Goal: Task Accomplishment & Management: Manage account settings

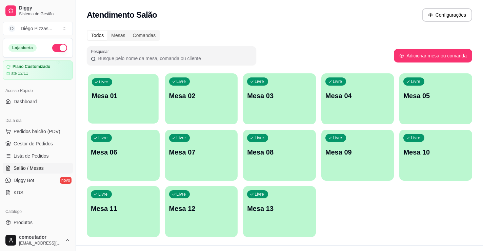
click at [115, 106] on div "Livre Mesa 01" at bounding box center [123, 94] width 71 height 41
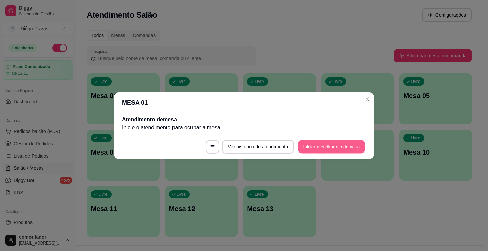
click at [328, 149] on button "Iniciar atendimento de mesa" at bounding box center [331, 146] width 67 height 13
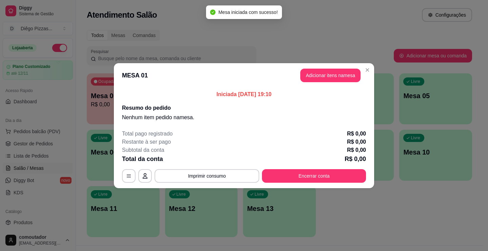
click at [327, 67] on header "MESA 01 Adicionar itens na mesa" at bounding box center [244, 75] width 260 height 24
click at [326, 70] on button "Adicionar itens na mesa" at bounding box center [331, 75] width 58 height 13
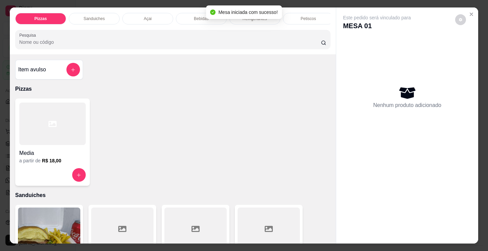
click at [80, 170] on div "Media a partir de R$ 18,00" at bounding box center [52, 141] width 75 height 87
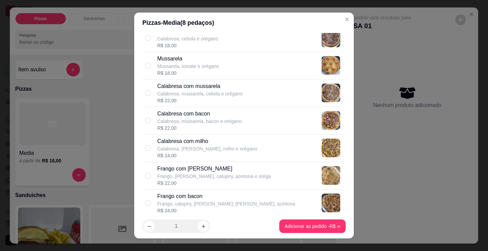
scroll to position [102, 0]
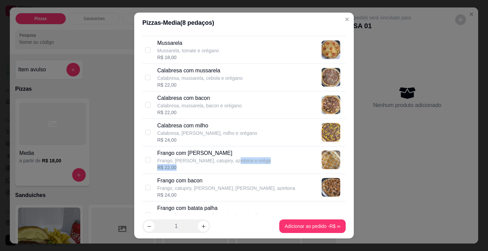
click at [228, 170] on div "Frango com [PERSON_NAME], [PERSON_NAME], catupiry, azeitona e oréga R$ 22,00" at bounding box center [214, 160] width 114 height 22
checkbox input "true"
click at [282, 233] on footer "1 Adicionar ao pedido R$ 22,00" at bounding box center [244, 226] width 220 height 24
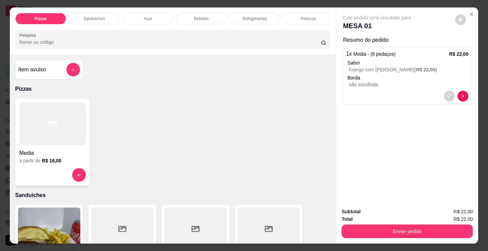
click at [47, 137] on div at bounding box center [52, 123] width 66 height 42
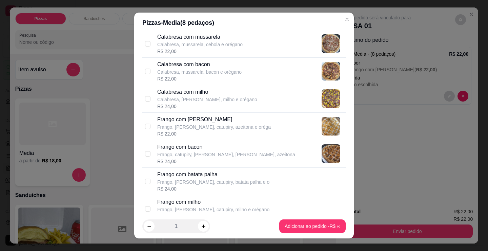
scroll to position [136, 0]
click at [234, 157] on p "Frango, catupiry, [PERSON_NAME], [PERSON_NAME], azeitona" at bounding box center [226, 154] width 138 height 7
checkbox input "true"
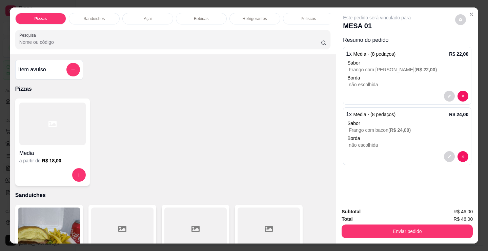
click at [62, 159] on div "a partir de R$ 18,00" at bounding box center [52, 160] width 66 height 7
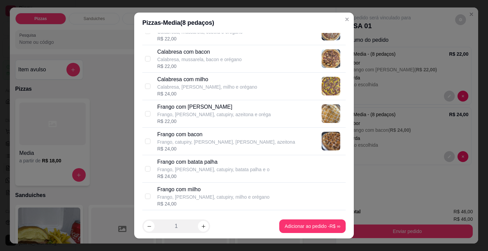
scroll to position [170, 0]
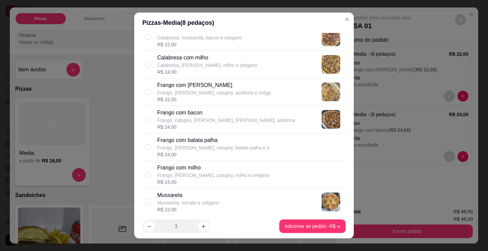
click at [209, 153] on div "R$ 24,00" at bounding box center [213, 154] width 112 height 7
checkbox input "true"
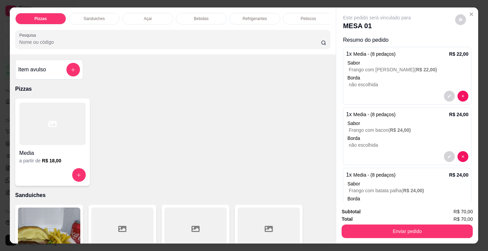
click at [75, 156] on h4 "Media" at bounding box center [52, 153] width 66 height 8
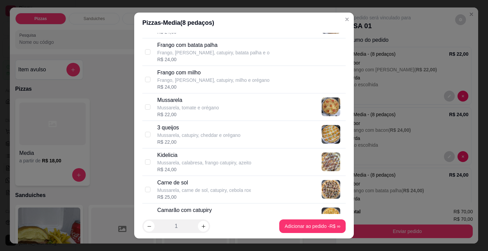
scroll to position [271, 0]
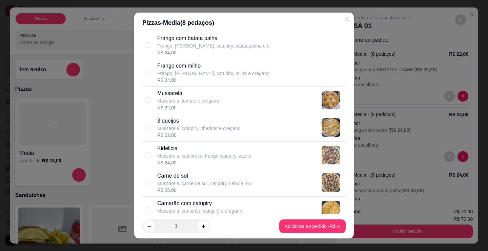
click at [207, 165] on div "R$ 24,00" at bounding box center [204, 162] width 94 height 7
checkbox input "true"
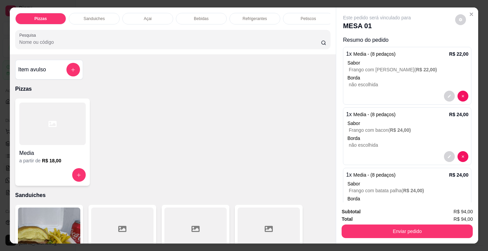
click at [40, 145] on div at bounding box center [52, 123] width 66 height 42
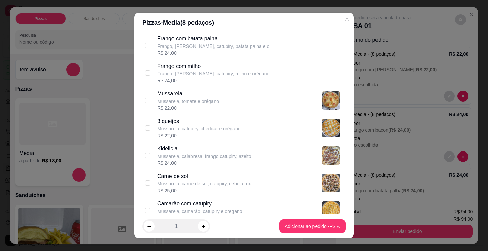
scroll to position [305, 0]
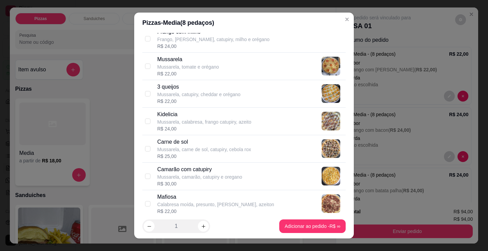
click at [210, 157] on div "R$ 25,00" at bounding box center [204, 156] width 94 height 7
checkbox input "true"
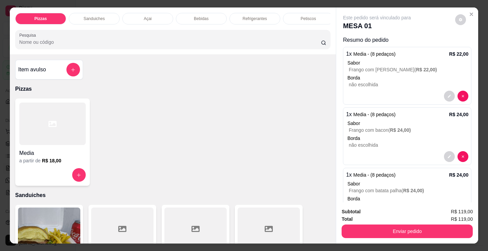
click at [63, 143] on div at bounding box center [52, 123] width 66 height 42
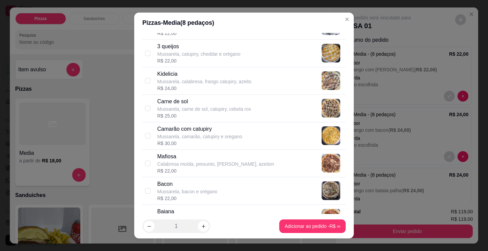
scroll to position [373, 0]
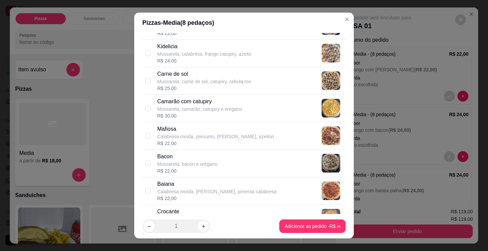
click at [186, 74] on p "Carne de sol" at bounding box center [204, 74] width 94 height 8
checkbox input "true"
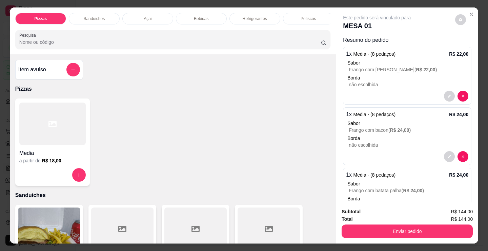
click at [38, 157] on h4 "Media" at bounding box center [52, 153] width 66 height 8
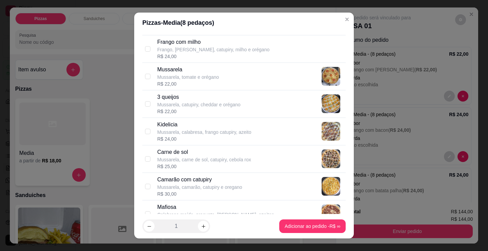
scroll to position [339, 0]
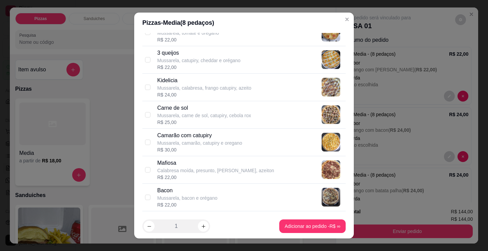
click at [188, 173] on p "Calabresa moída, presunto, [PERSON_NAME], azeiton" at bounding box center [215, 170] width 117 height 7
checkbox input "true"
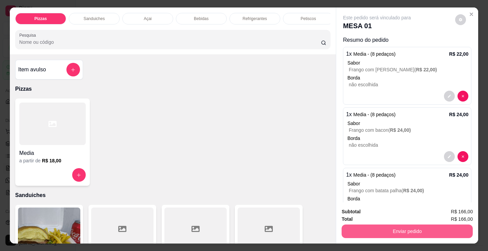
click at [401, 229] on button "Enviar pedido" at bounding box center [407, 231] width 131 height 14
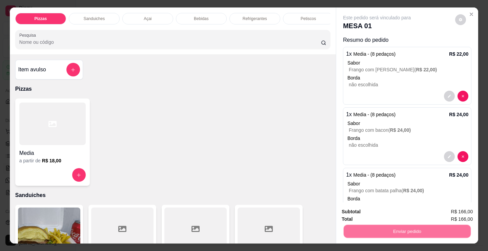
click at [412, 210] on button "Registrar cliente" at bounding box center [410, 211] width 45 height 13
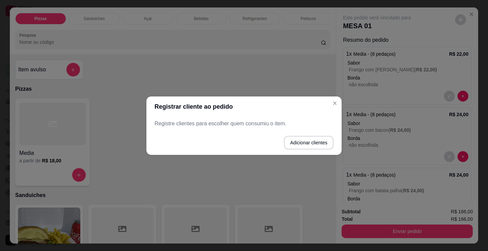
click at [308, 143] on button "Adicionar clientes" at bounding box center [309, 143] width 50 height 14
click at [251, 126] on input "Nome do cliente" at bounding box center [244, 125] width 171 height 7
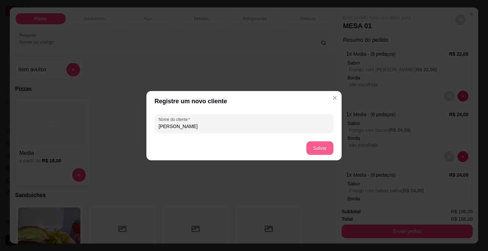
type input "[PERSON_NAME]"
click at [327, 144] on button "Salvar" at bounding box center [320, 147] width 26 height 13
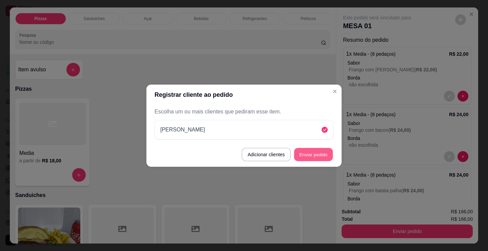
click at [309, 155] on button "Enviar pedido" at bounding box center [313, 154] width 39 height 13
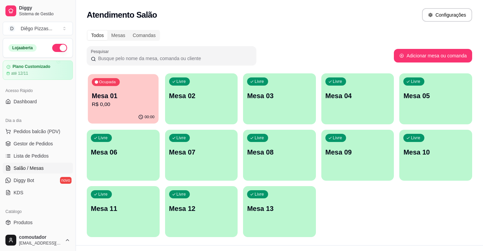
click at [102, 111] on div "00:00" at bounding box center [123, 117] width 71 height 13
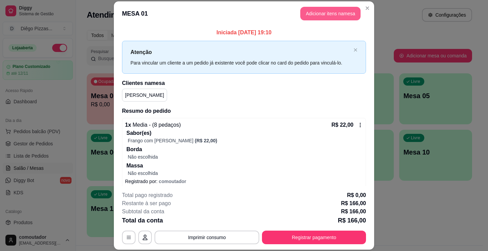
click at [316, 10] on button "Adicionar itens na mesa" at bounding box center [331, 14] width 60 height 14
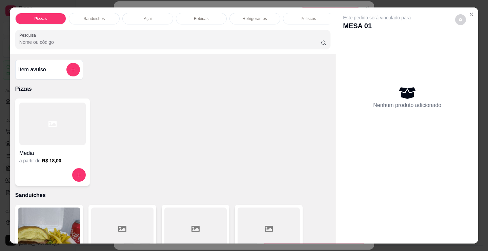
click at [215, 13] on div "Bebidas" at bounding box center [201, 19] width 51 height 12
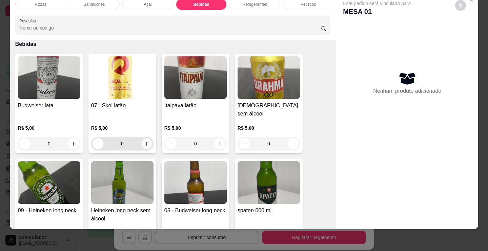
click at [145, 142] on icon "increase-product-quantity" at bounding box center [147, 144] width 4 height 4
type input "1"
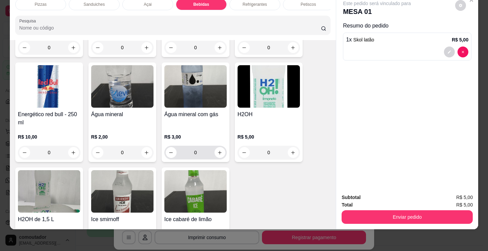
scroll to position [1485, 0]
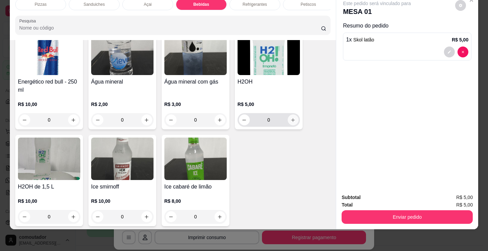
click at [291, 117] on icon "increase-product-quantity" at bounding box center [293, 119] width 5 height 5
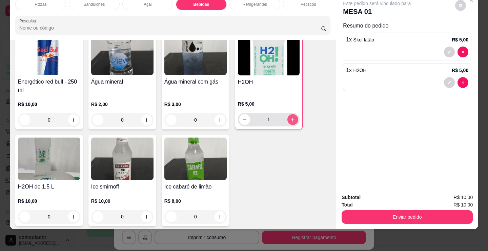
click at [290, 117] on icon "increase-product-quantity" at bounding box center [292, 119] width 5 height 5
type input "2"
click at [258, 2] on p "Refrigerantes" at bounding box center [255, 4] width 24 height 5
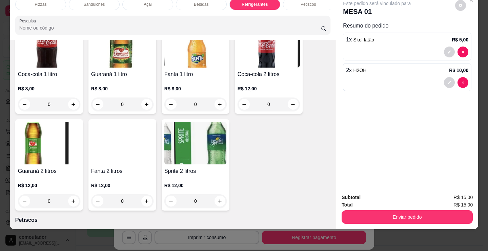
scroll to position [2008, 0]
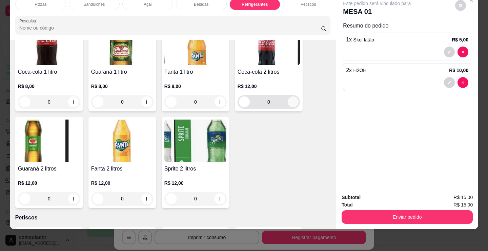
click at [291, 99] on icon "increase-product-quantity" at bounding box center [293, 101] width 5 height 5
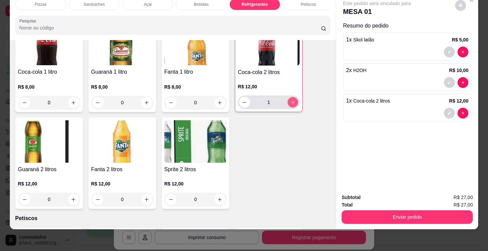
click at [291, 100] on icon "increase-product-quantity" at bounding box center [293, 102] width 5 height 5
type input "2"
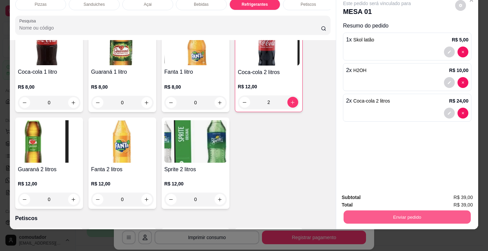
click at [382, 212] on button "Enviar pedido" at bounding box center [407, 216] width 127 height 13
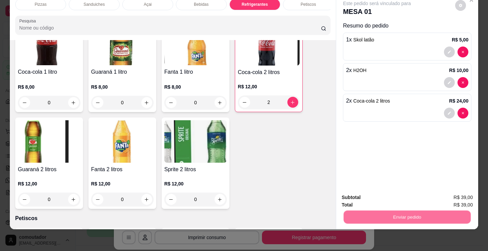
click at [413, 197] on button "Registrar cliente" at bounding box center [410, 195] width 45 height 13
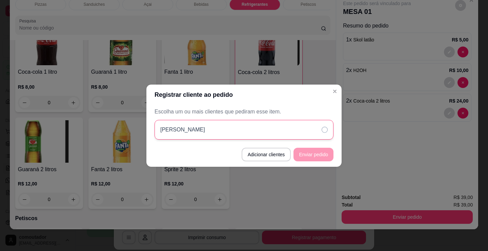
click at [297, 132] on div "[PERSON_NAME]" at bounding box center [244, 130] width 179 height 20
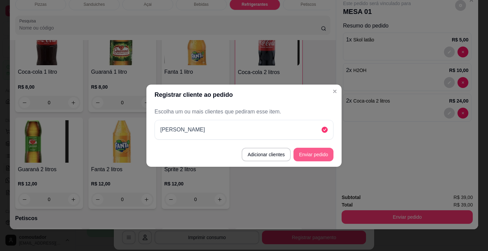
click at [313, 155] on button "Enviar pedido" at bounding box center [314, 155] width 40 height 14
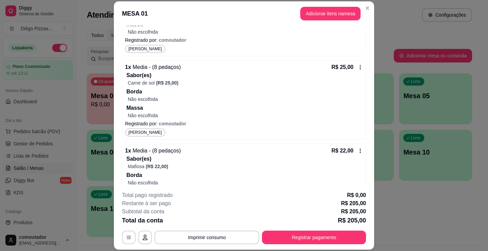
scroll to position [622, 0]
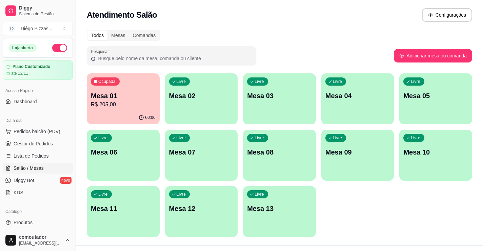
click at [123, 99] on p "Mesa 01" at bounding box center [123, 95] width 65 height 9
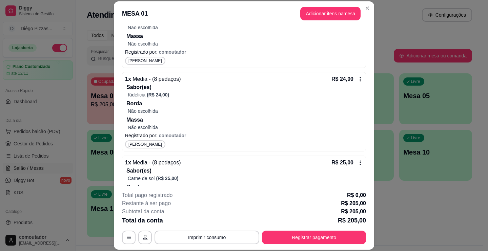
scroll to position [305, 0]
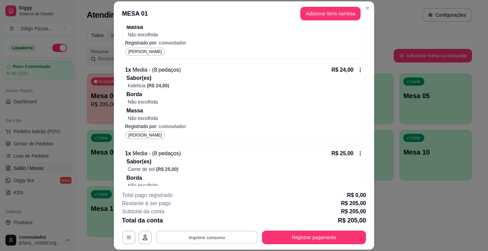
click at [215, 233] on button "Imprimir consumo" at bounding box center [207, 237] width 102 height 13
click at [213, 222] on button "IMPRESSORA" at bounding box center [206, 221] width 49 height 11
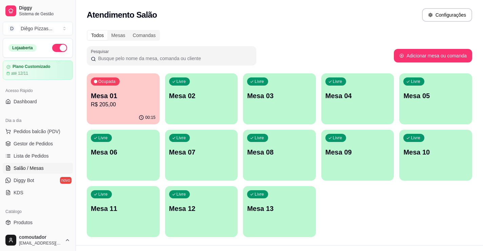
click at [344, 211] on div "Ocupada Mesa 01 R$ 205,00 00:15 Livre Mesa 02 Livre Mesa 03 Livre Mesa 04 Livre…" at bounding box center [280, 154] width 386 height 163
click at [129, 110] on div "Ocupada Mesa 01 R$ 205,00" at bounding box center [123, 92] width 71 height 37
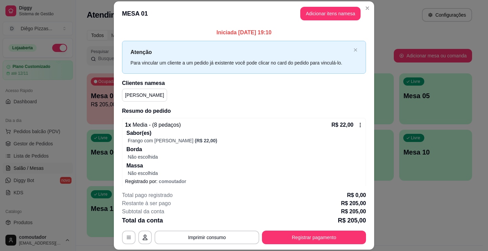
click at [335, 13] on button "Adicionar itens na mesa" at bounding box center [331, 14] width 60 height 14
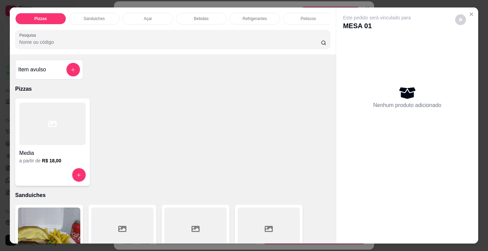
click at [191, 10] on div "Pizzas Sanduiches Açai Bebidas Refrigerantes Petiscos doces Cigarros utensílios…" at bounding box center [173, 30] width 326 height 47
click at [192, 13] on div "Bebidas" at bounding box center [201, 19] width 51 height 12
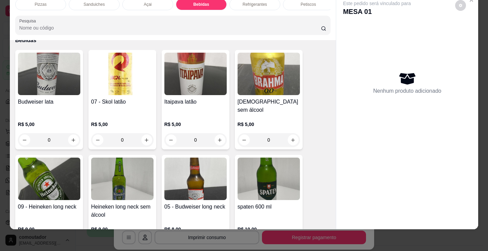
scroll to position [840, 0]
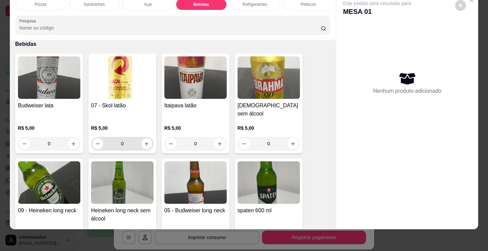
click at [144, 138] on button "increase-product-quantity" at bounding box center [146, 143] width 11 height 11
type input "1"
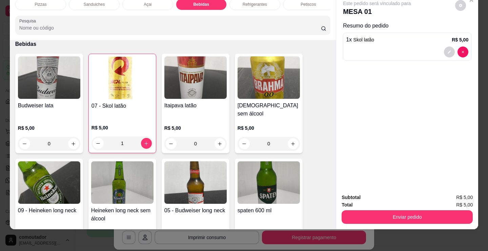
click at [296, 4] on div "Petiscos" at bounding box center [308, 5] width 51 height 12
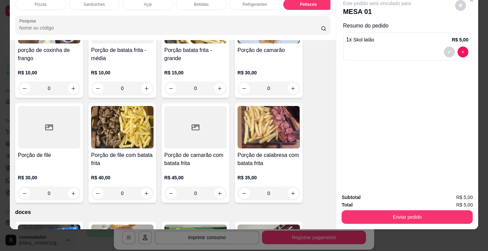
scroll to position [2242, 0]
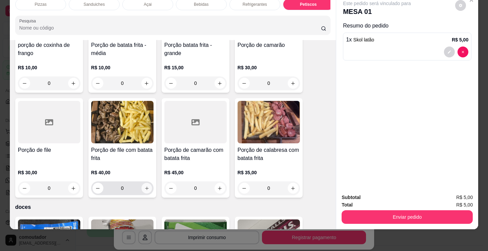
click at [144, 186] on icon "increase-product-quantity" at bounding box center [146, 188] width 5 height 5
type input "1"
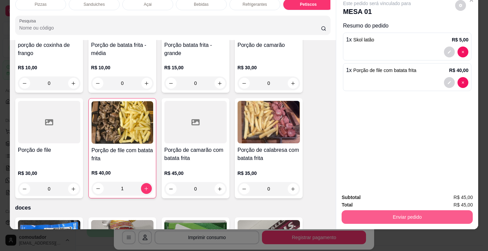
click at [370, 214] on button "Enviar pedido" at bounding box center [407, 217] width 131 height 14
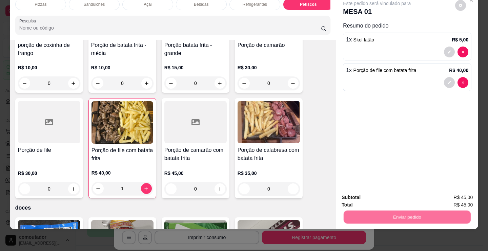
click at [413, 193] on button "Registrar cliente" at bounding box center [410, 195] width 45 height 13
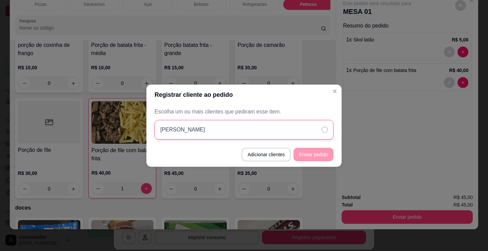
click at [264, 129] on div "[PERSON_NAME]" at bounding box center [244, 130] width 179 height 20
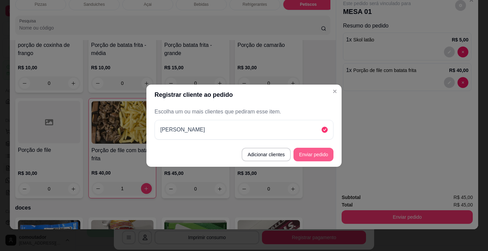
click at [328, 157] on button "Enviar pedido" at bounding box center [314, 155] width 40 height 14
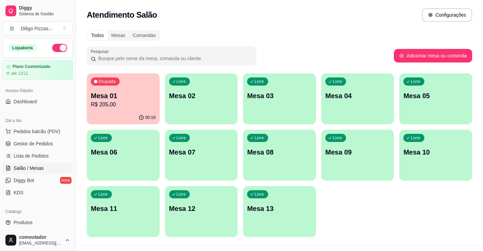
click at [355, 41] on div "Todos Mesas Comandas Pesquisar Adicionar mesa ou comanda Ocupada Mesa 01 R$ 205…" at bounding box center [279, 135] width 407 height 219
click at [336, 194] on div "Ocupada Mesa 01 R$ 250,00 00:21 Livre Mesa 02 Livre Mesa 03 Livre Mesa 04 Livre…" at bounding box center [280, 154] width 386 height 163
drag, startPoint x: 425, startPoint y: 215, endPoint x: 414, endPoint y: 214, distance: 10.2
click at [425, 215] on div "Ocupada Mesa 01 R$ 250,00 00:21 Livre Mesa 02 Livre Mesa 03 Livre Mesa 04 Livre…" at bounding box center [280, 154] width 386 height 163
click at [133, 82] on div "Ocupada Mesa 01 R$ 250,00" at bounding box center [123, 92] width 73 height 38
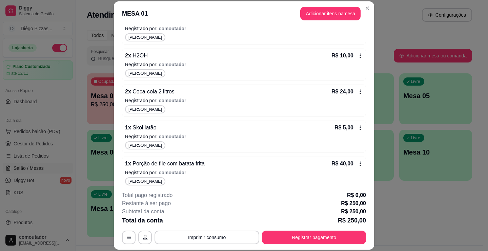
scroll to position [694, 0]
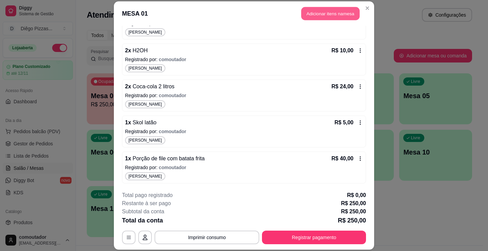
click at [346, 9] on button "Adicionar itens na mesa" at bounding box center [331, 13] width 58 height 13
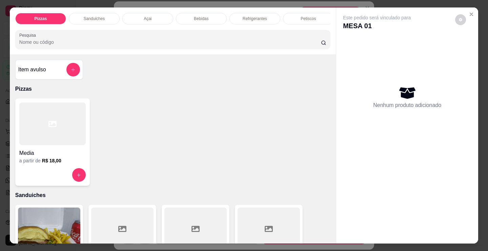
click at [200, 16] on p "Bebidas" at bounding box center [201, 18] width 15 height 5
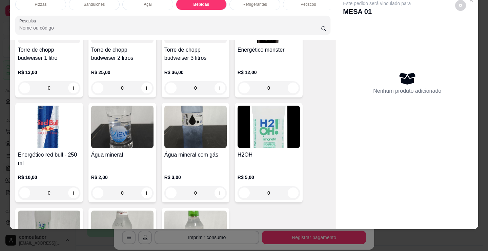
scroll to position [1451, 0]
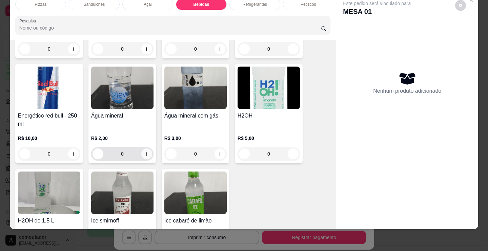
click at [146, 151] on icon "increase-product-quantity" at bounding box center [146, 153] width 5 height 5
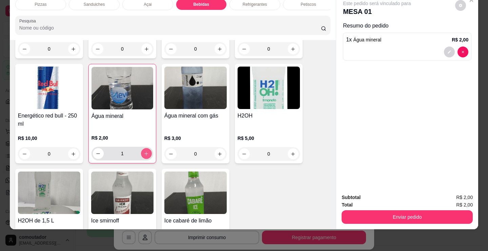
type input "1"
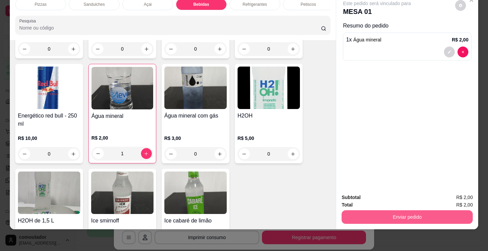
click at [404, 212] on button "Enviar pedido" at bounding box center [407, 217] width 131 height 14
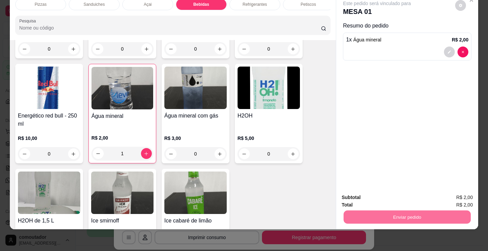
click at [407, 194] on button "Registrar cliente" at bounding box center [409, 195] width 43 height 13
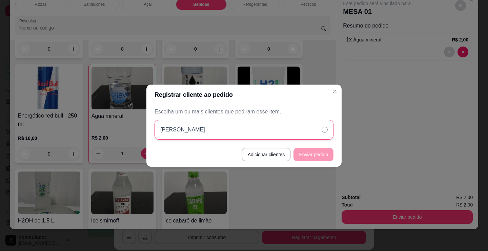
click at [259, 137] on div "[PERSON_NAME]" at bounding box center [244, 130] width 179 height 20
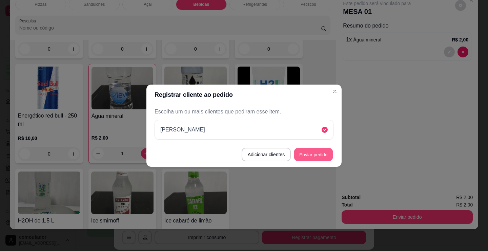
click at [314, 155] on button "Enviar pedido" at bounding box center [313, 154] width 39 height 13
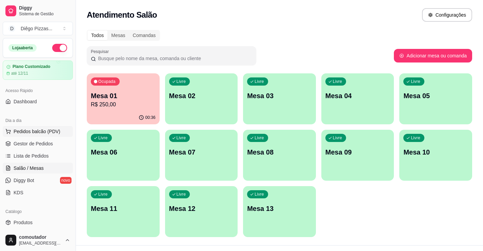
click at [43, 130] on span "Pedidos balcão (PDV)" at bounding box center [37, 131] width 47 height 7
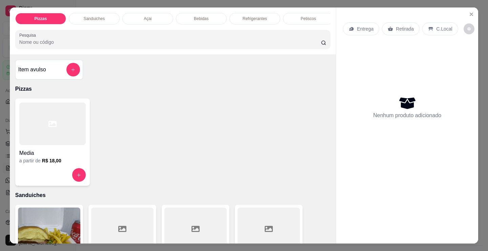
click at [70, 140] on div at bounding box center [52, 123] width 66 height 42
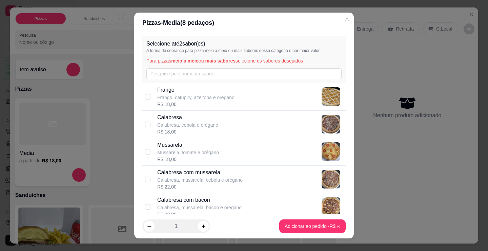
click at [188, 100] on p "Frango, catupiry, azeitona e orégano" at bounding box center [195, 97] width 77 height 7
checkbox input "true"
click at [189, 153] on p "Mussarela, tomate e orégano" at bounding box center [188, 152] width 62 height 7
checkbox input "true"
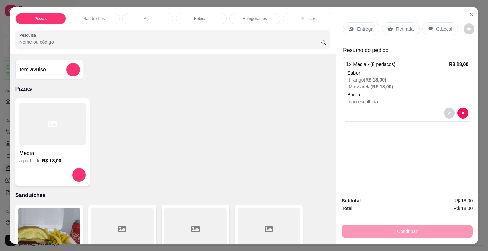
click at [260, 16] on p "Refrigerantes" at bounding box center [255, 18] width 24 height 5
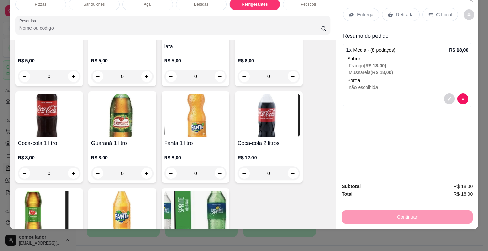
scroll to position [1939, 0]
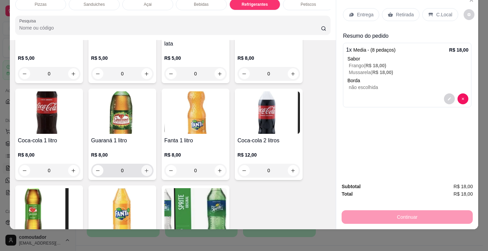
click at [145, 169] on icon "increase-product-quantity" at bounding box center [147, 171] width 4 height 4
type input "1"
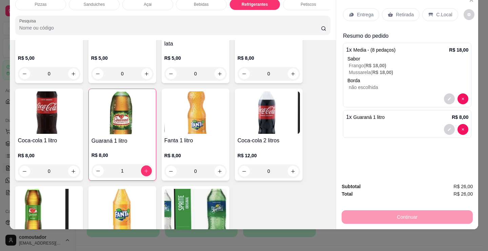
click at [369, 11] on p "Entrega" at bounding box center [365, 14] width 17 height 7
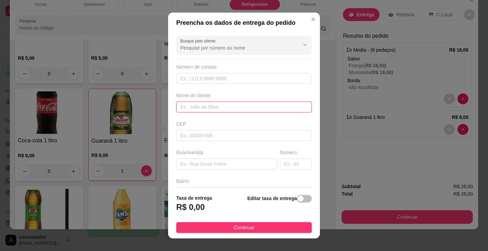
click at [207, 102] on input "text" at bounding box center [244, 106] width 136 height 11
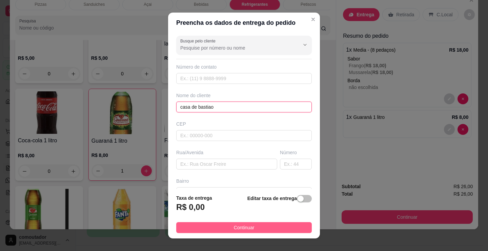
type input "casa de bastiao"
click at [241, 227] on span "Continuar" at bounding box center [244, 227] width 21 height 7
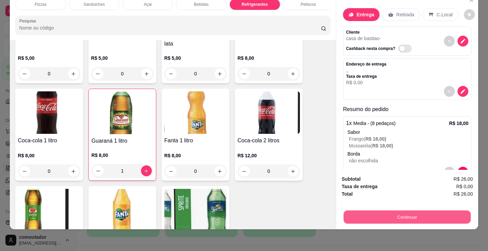
click at [387, 210] on button "Continuar" at bounding box center [407, 216] width 127 height 13
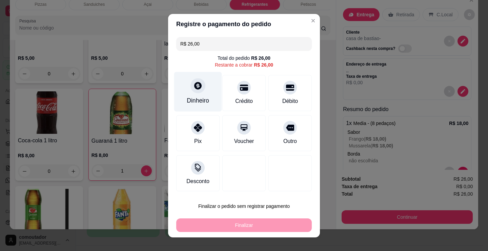
click at [198, 86] on icon at bounding box center [197, 85] width 7 height 7
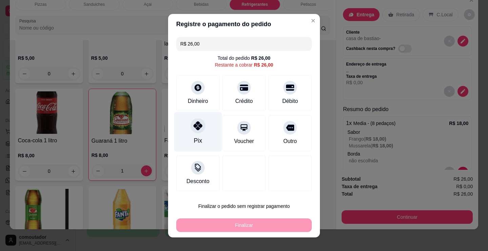
click at [194, 140] on div "Pix" at bounding box center [198, 140] width 8 height 9
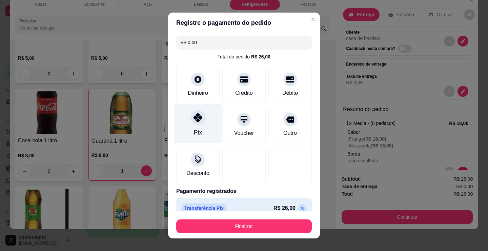
type input "R$ 0,00"
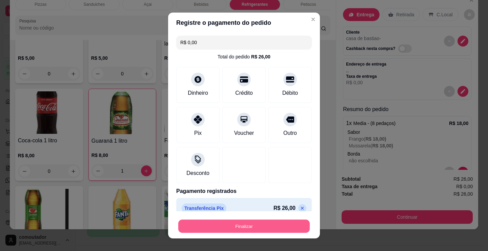
click at [241, 220] on button "Finalizar" at bounding box center [244, 225] width 132 height 13
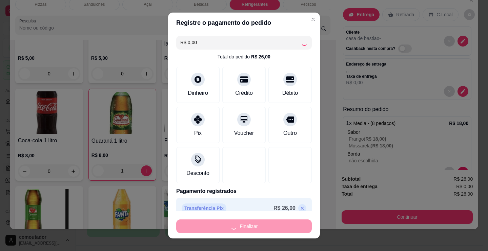
type input "0"
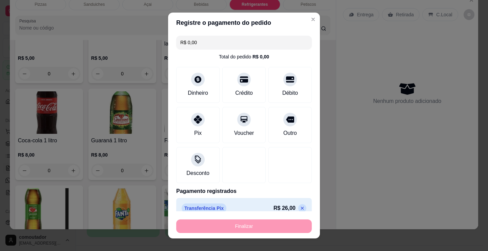
type input "-R$ 26,00"
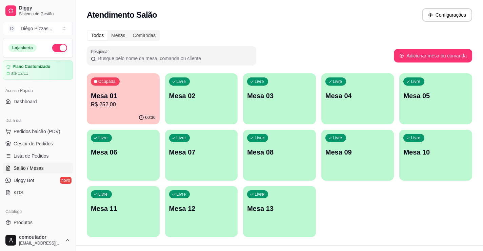
click at [117, 113] on div "00:36" at bounding box center [123, 117] width 73 height 13
click at [50, 132] on span "Pedidos balcão (PDV)" at bounding box center [37, 131] width 47 height 7
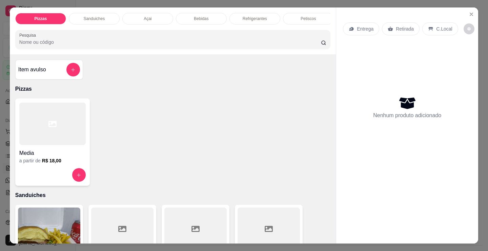
click at [151, 15] on div "Açai" at bounding box center [147, 19] width 51 height 12
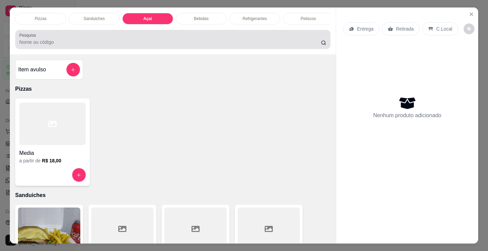
scroll to position [17, 0]
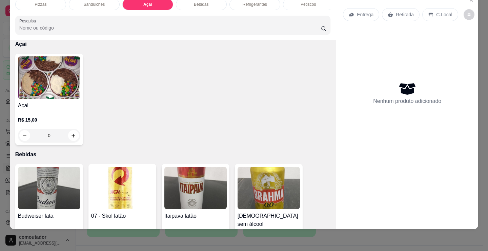
click at [56, 100] on div "Açai R$ 15,00 0" at bounding box center [49, 99] width 68 height 91
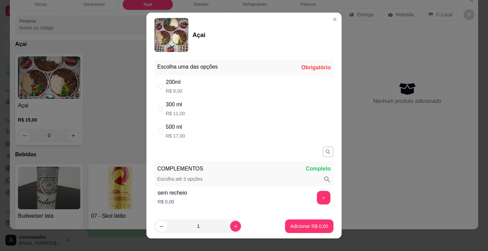
click at [186, 103] on div "300 ml R$ 11,00" at bounding box center [244, 108] width 179 height 22
radio input "true"
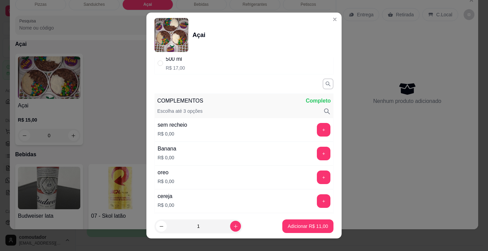
scroll to position [102, 0]
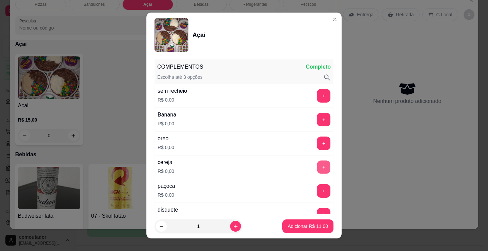
click at [317, 168] on button "+" at bounding box center [323, 166] width 13 height 13
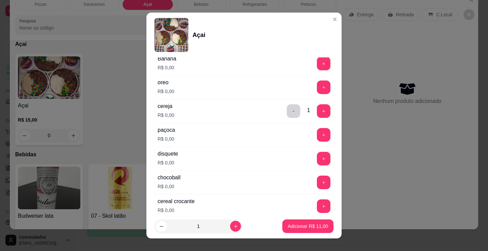
scroll to position [170, 0]
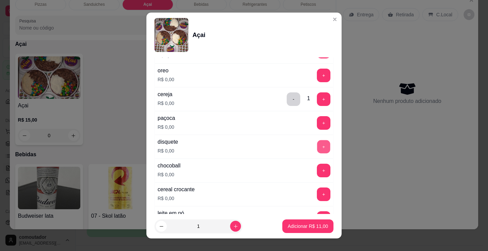
click at [317, 151] on button "+" at bounding box center [323, 146] width 13 height 13
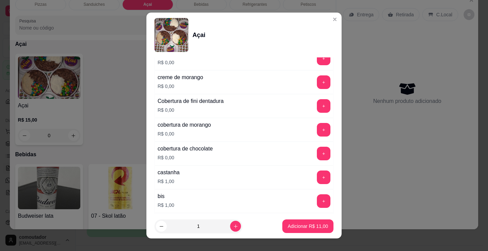
scroll to position [577, 0]
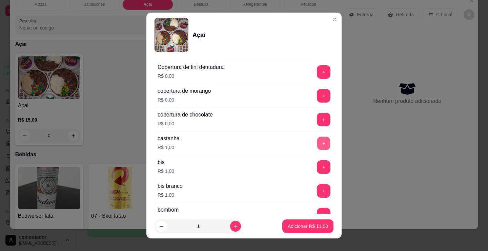
click at [317, 139] on button "+" at bounding box center [323, 143] width 13 height 13
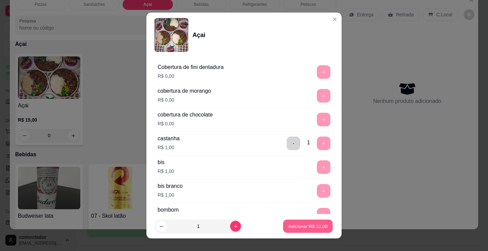
click at [300, 223] on p "Adicionar R$ 12,00" at bounding box center [308, 225] width 39 height 6
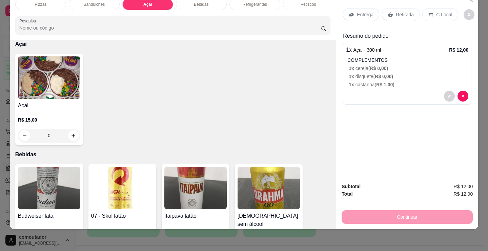
click at [54, 120] on p "R$ 15,00" at bounding box center [49, 119] width 62 height 7
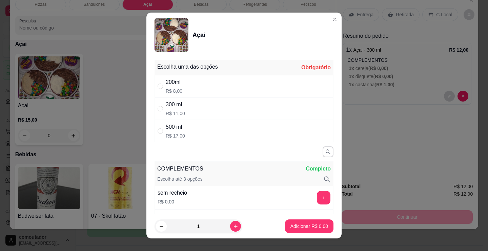
click at [205, 109] on div "300 ml R$ 11,00" at bounding box center [244, 108] width 179 height 22
radio input "true"
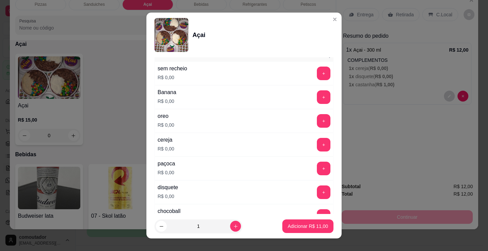
scroll to position [136, 0]
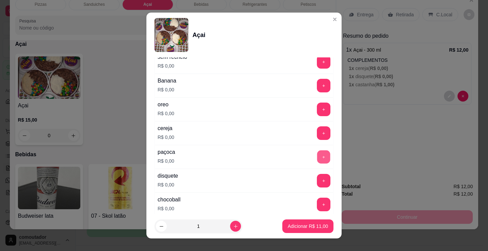
click at [317, 161] on button "+" at bounding box center [323, 156] width 13 height 13
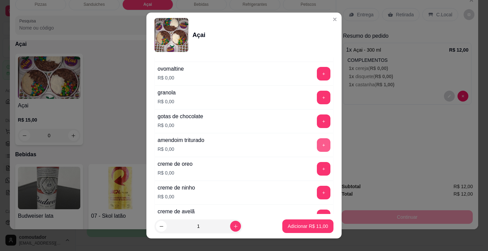
scroll to position [373, 0]
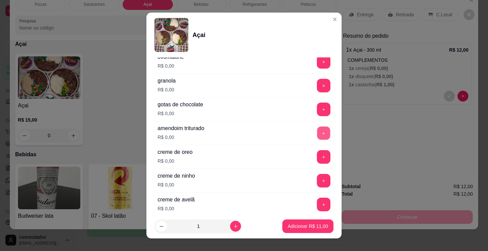
click at [317, 133] on button "+" at bounding box center [323, 133] width 13 height 13
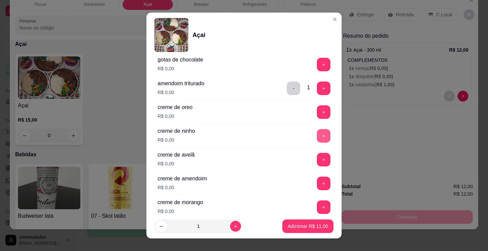
scroll to position [407, 0]
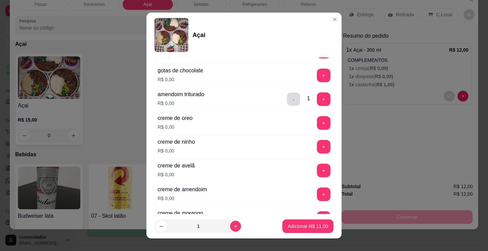
click at [287, 99] on button "-" at bounding box center [293, 99] width 13 height 13
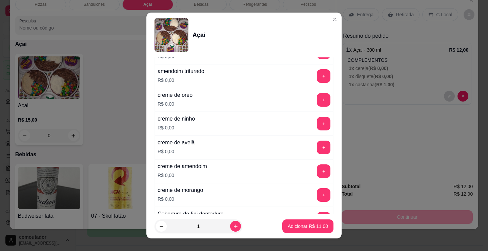
scroll to position [441, 0]
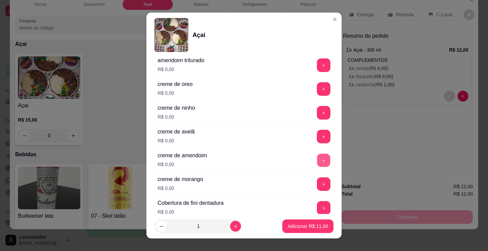
click at [317, 160] on button "+" at bounding box center [323, 160] width 13 height 13
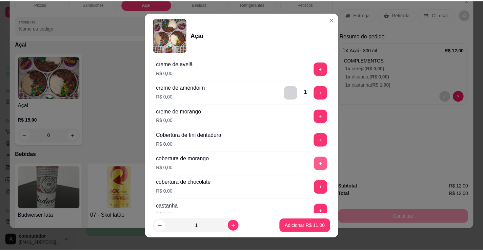
scroll to position [543, 0]
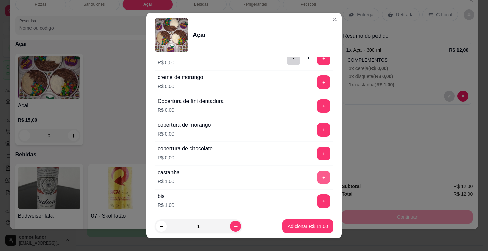
click at [317, 173] on button "+" at bounding box center [323, 177] width 13 height 13
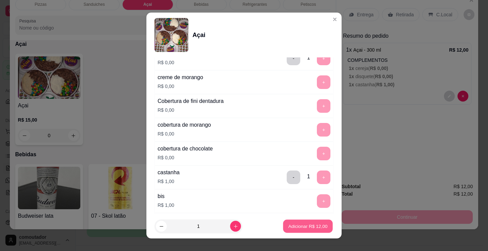
click at [306, 224] on p "Adicionar R$ 12,00" at bounding box center [308, 225] width 39 height 6
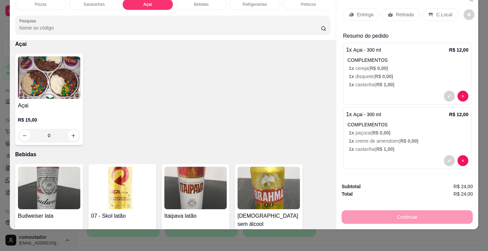
click at [357, 11] on p "Entrega" at bounding box center [365, 14] width 17 height 7
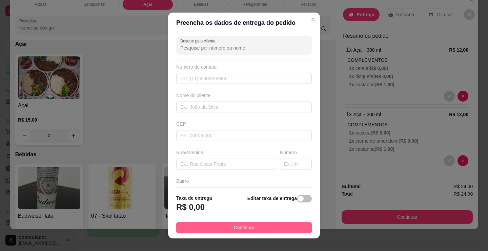
click at [251, 229] on button "Continuar" at bounding box center [244, 227] width 136 height 11
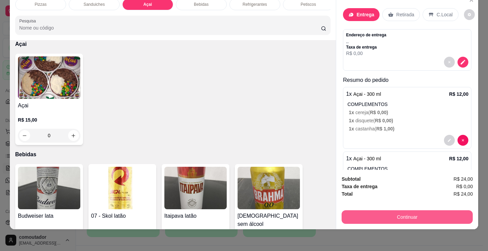
click at [381, 215] on button "Continuar" at bounding box center [407, 217] width 131 height 14
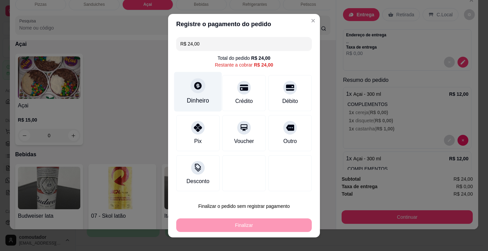
click at [196, 79] on div at bounding box center [198, 85] width 15 height 15
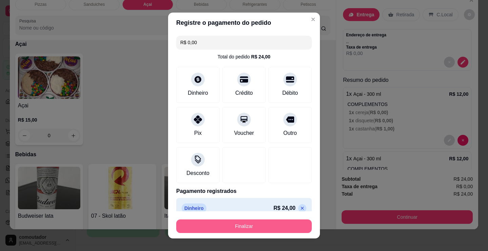
click at [225, 227] on button "Finalizar" at bounding box center [244, 226] width 136 height 14
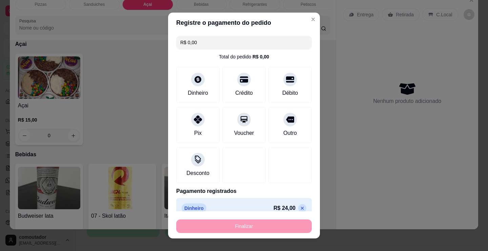
type input "-R$ 24,00"
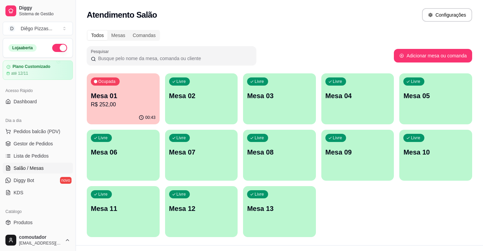
drag, startPoint x: 384, startPoint y: 28, endPoint x: 344, endPoint y: 21, distance: 41.3
click at [384, 28] on div "Todos Mesas Comandas Pesquisar Adicionar mesa ou comanda Ocupada Mesa 01 R$ 252…" at bounding box center [279, 135] width 407 height 219
click at [114, 114] on div "00:46" at bounding box center [123, 117] width 73 height 13
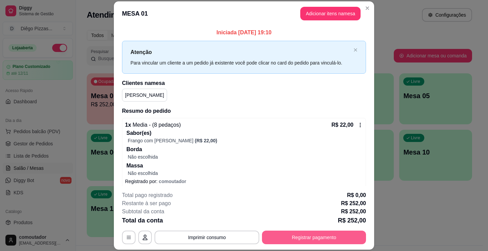
click at [315, 236] on button "Registrar pagamento" at bounding box center [314, 237] width 104 height 14
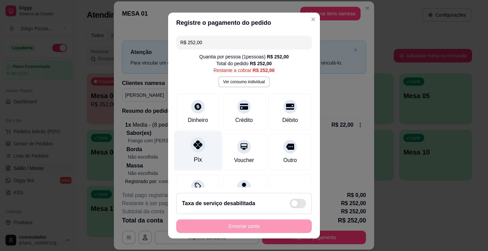
click at [195, 149] on icon at bounding box center [198, 144] width 9 height 9
type input "R$ 0,00"
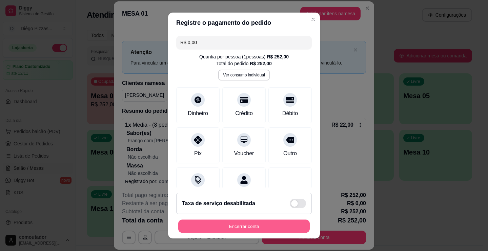
click at [262, 225] on button "Encerrar conta" at bounding box center [244, 225] width 132 height 13
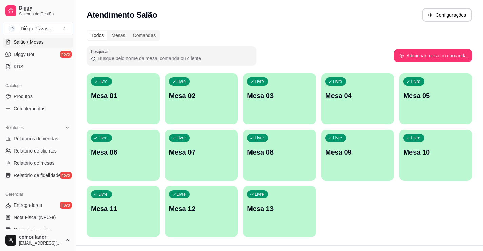
scroll to position [136, 0]
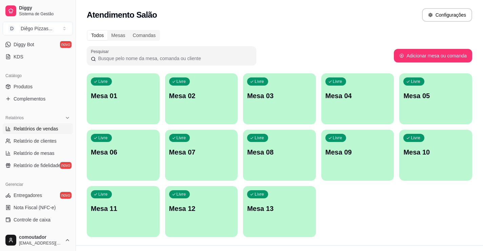
click at [34, 132] on link "Relatórios de vendas" at bounding box center [38, 128] width 70 height 11
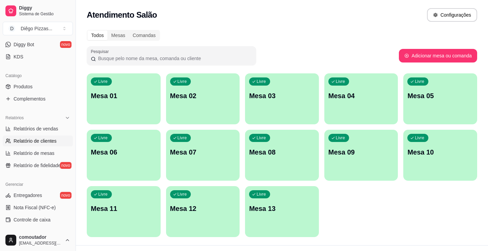
select select "ALL"
select select "0"
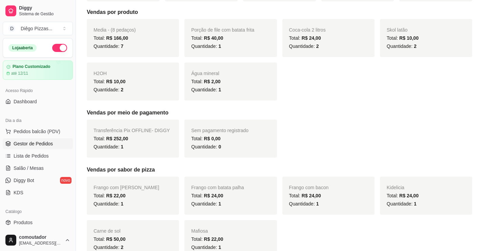
click at [49, 144] on span "Gestor de Pedidos" at bounding box center [33, 143] width 39 height 7
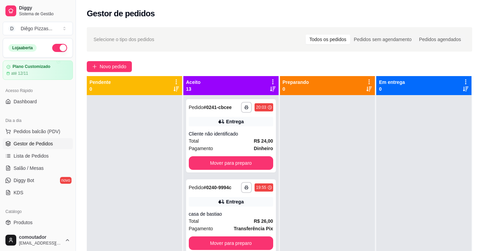
click at [272, 79] on icon at bounding box center [272, 81] width 1 height 5
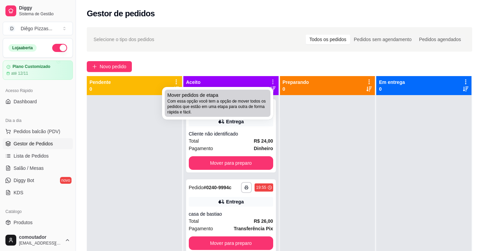
click at [229, 112] on span "Com essa opção você tem a opção de mover todos os pedidos que estão em uma etap…" at bounding box center [218, 106] width 100 height 16
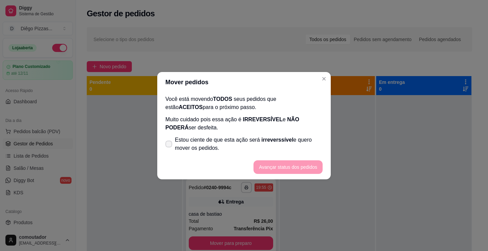
click at [206, 138] on span "Estou ciente de que esta ação será irreverssível e quero mover os pedidos." at bounding box center [249, 144] width 148 height 16
click at [170, 145] on input "Estou ciente de que esta ação será irreverssível e quero mover os pedidos." at bounding box center [167, 147] width 4 height 4
checkbox input "true"
click at [270, 168] on button "Avançar status dos pedidos" at bounding box center [288, 166] width 67 height 13
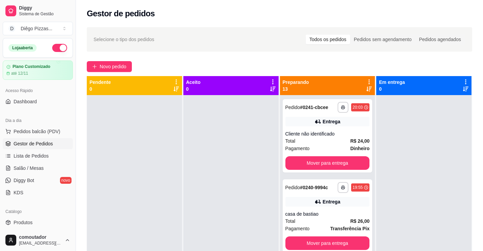
click at [366, 81] on icon at bounding box center [369, 82] width 6 height 6
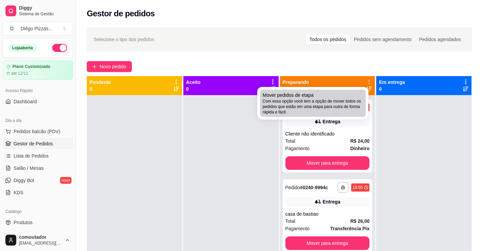
click at [343, 96] on div "Mover pedidos de etapa Com essa opção você tem a opção de mover todos os pedido…" at bounding box center [313, 103] width 100 height 23
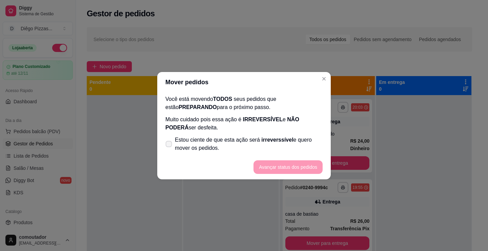
click at [262, 142] on span "irreverssível" at bounding box center [278, 140] width 32 height 6
click at [170, 145] on input "Estou ciente de que esta ação será irreverssível e quero mover os pedidos." at bounding box center [167, 147] width 4 height 4
checkbox input "true"
click at [285, 164] on button "Avançar status dos pedidos" at bounding box center [288, 167] width 69 height 14
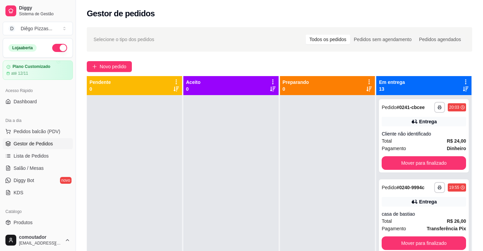
click at [465, 80] on icon at bounding box center [465, 81] width 1 height 5
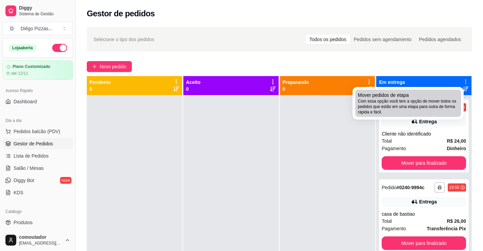
click at [369, 104] on span "Com essa opção você tem a opção de mover todos os pedidos que estão em uma etap…" at bounding box center [408, 106] width 100 height 16
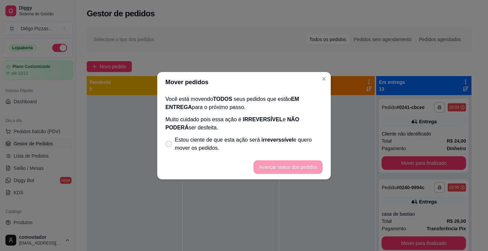
click at [292, 148] on span "Estou ciente de que esta ação será irreverssível e quero mover os pedidos." at bounding box center [249, 144] width 148 height 16
click at [170, 148] on input "Estou ciente de que esta ação será irreverssível e quero mover os pedidos." at bounding box center [167, 147] width 4 height 4
checkbox input "true"
click at [291, 167] on button "Avançar status dos pedidos" at bounding box center [288, 166] width 67 height 13
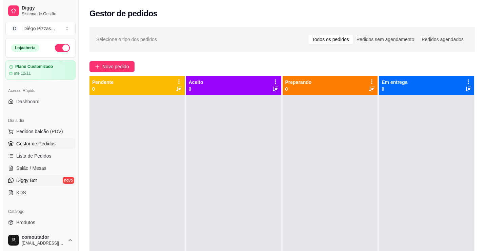
scroll to position [102, 0]
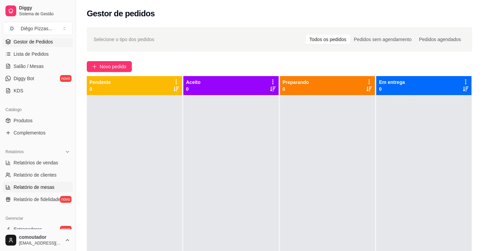
click at [44, 192] on link "Relatório de mesas" at bounding box center [38, 186] width 70 height 11
select select "TOTAL_OF_ORDERS"
select select "7"
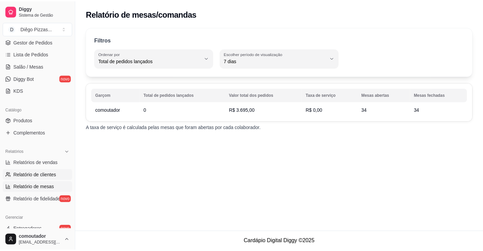
scroll to position [136, 0]
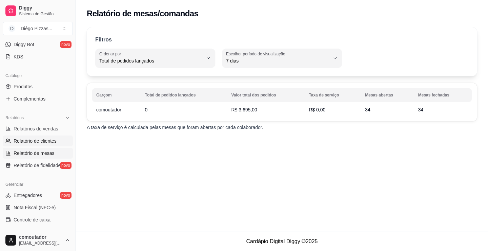
click at [37, 138] on span "Relatório de clientes" at bounding box center [35, 140] width 43 height 7
select select "30"
select select "HIGHEST_TOTAL_SPENT_WITH_ORDERS"
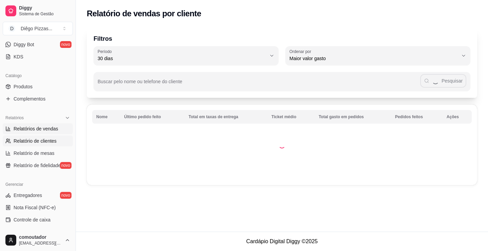
click at [35, 130] on span "Relatórios de vendas" at bounding box center [36, 128] width 45 height 7
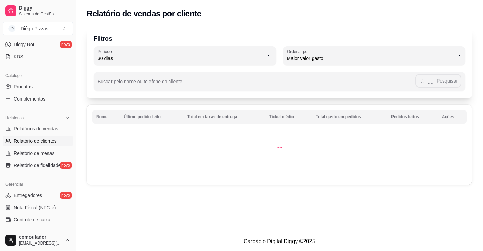
select select "ALL"
select select "0"
